Goal: Navigation & Orientation: Find specific page/section

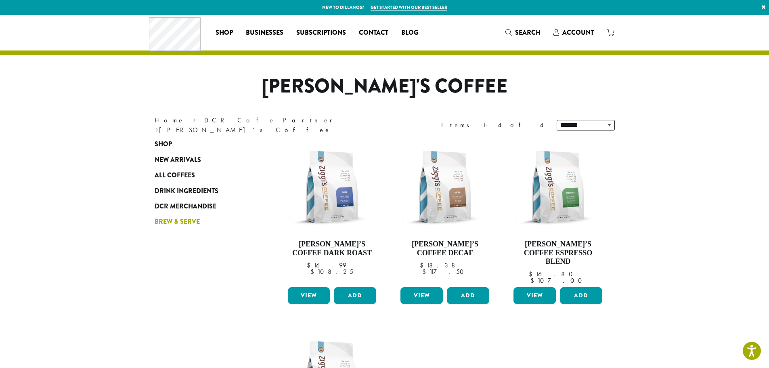
click at [186, 224] on span "Brew & Serve" at bounding box center [177, 222] width 45 height 10
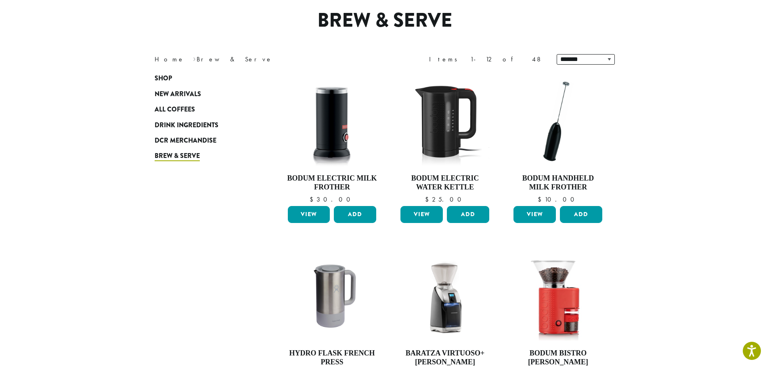
scroll to position [4, 0]
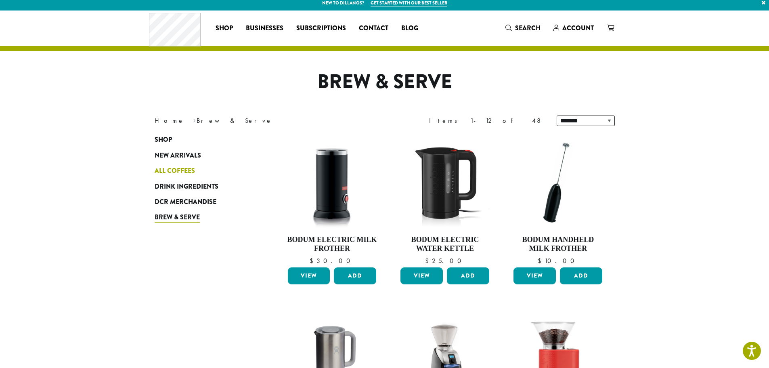
click at [187, 165] on link "All Coffees" at bounding box center [203, 170] width 97 height 15
